Goal: Task Accomplishment & Management: Manage account settings

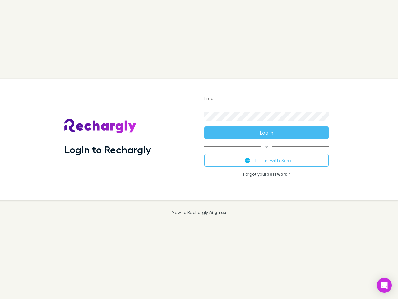
click at [199, 149] on div "Login to Rechargly" at bounding box center [129, 139] width 140 height 121
click at [267, 99] on input "Email" at bounding box center [266, 99] width 124 height 10
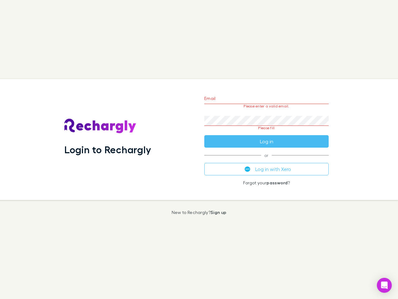
click at [267, 133] on form "Email Please enter a valid email. Password Please fill Log in" at bounding box center [266, 118] width 124 height 58
click at [267, 160] on div "Email Please enter a valid email. Password Please fill Log in or Log in with Xe…" at bounding box center [266, 139] width 134 height 121
click at [385, 285] on icon "Open Intercom Messenger" at bounding box center [384, 284] width 7 height 7
